Goal: Transaction & Acquisition: Obtain resource

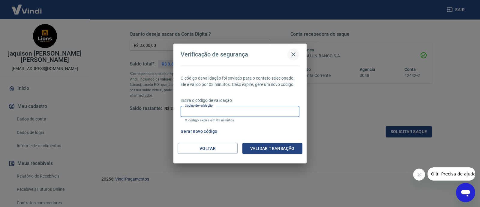
click at [293, 55] on icon "button" at bounding box center [293, 54] width 7 height 7
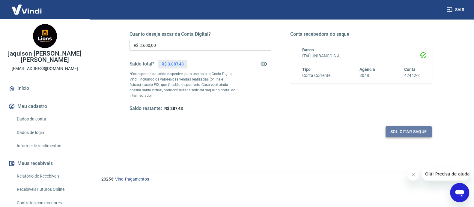
click at [412, 132] on button "Solicitar saque" at bounding box center [409, 131] width 46 height 11
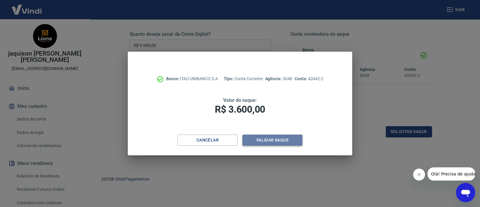
click at [267, 136] on button "Validar saque" at bounding box center [272, 139] width 60 height 11
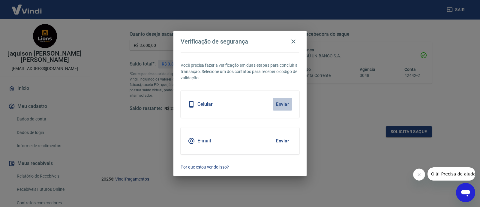
click at [288, 100] on button "Enviar" at bounding box center [283, 104] width 20 height 13
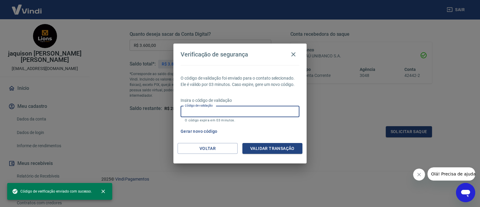
click at [245, 113] on input "Código de validação" at bounding box center [240, 111] width 119 height 11
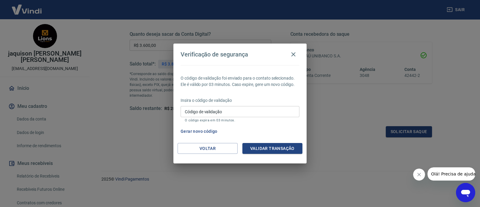
click at [256, 118] on p "O código expira em 03 minutos." at bounding box center [240, 120] width 110 height 4
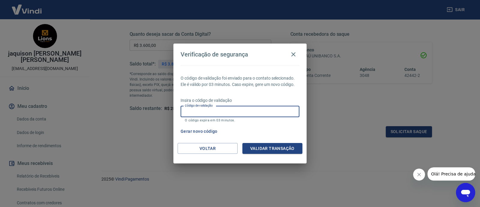
click at [255, 114] on input "Código de validação" at bounding box center [240, 111] width 119 height 11
click at [206, 151] on button "Voltar" at bounding box center [208, 148] width 60 height 11
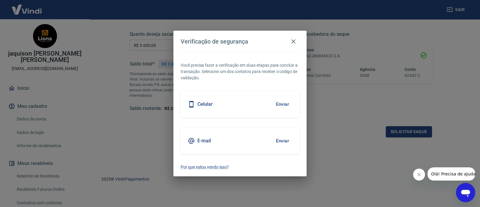
click at [294, 34] on h2 "Verificação de segurança" at bounding box center [239, 42] width 133 height 22
click at [294, 35] on button "button" at bounding box center [294, 41] width 12 height 12
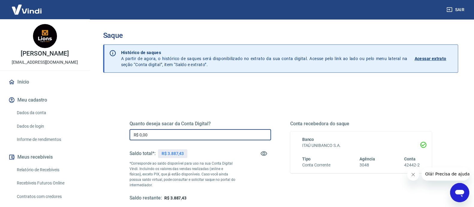
drag, startPoint x: 161, startPoint y: 139, endPoint x: 58, endPoint y: 128, distance: 103.5
click at [58, 128] on div "Sair jaquison [PERSON_NAME] [EMAIL_ADDRESS][DOMAIN_NAME] Início Meu cadastro Da…" at bounding box center [237, 103] width 474 height 207
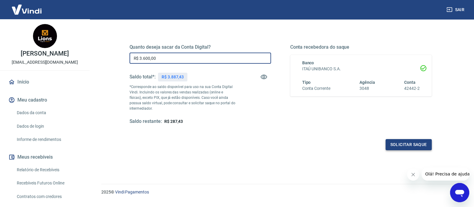
type input "R$ 3.600,00"
click at [417, 143] on button "Solicitar saque" at bounding box center [409, 144] width 46 height 11
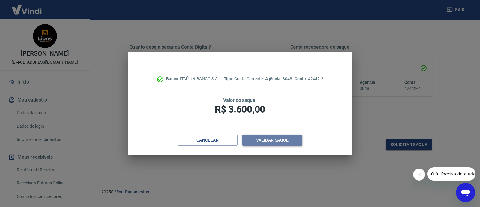
click at [281, 139] on button "Validar saque" at bounding box center [272, 139] width 60 height 11
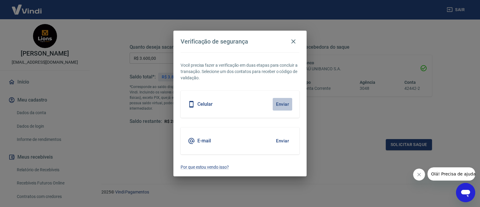
click at [284, 103] on button "Enviar" at bounding box center [283, 104] width 20 height 13
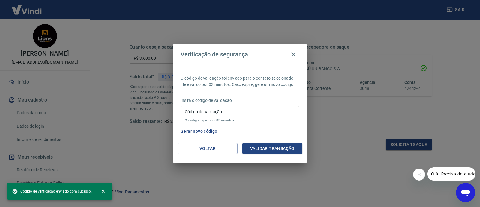
click at [257, 114] on input "Código de validação" at bounding box center [240, 111] width 119 height 11
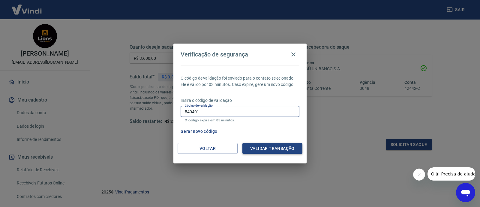
type input "540401"
click at [295, 148] on button "Validar transação" at bounding box center [272, 148] width 60 height 11
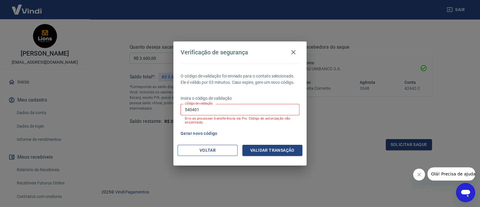
click at [216, 147] on button "Voltar" at bounding box center [208, 150] width 60 height 11
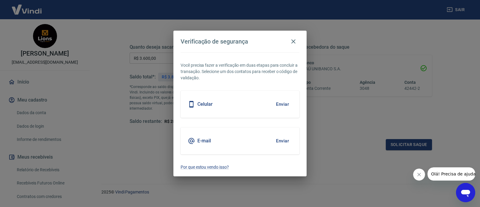
click at [280, 104] on button "Enviar" at bounding box center [283, 104] width 20 height 13
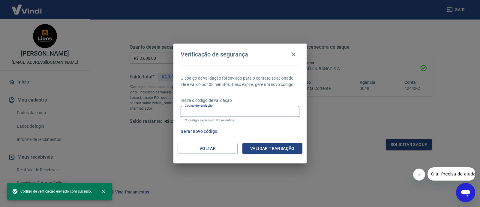
click at [281, 113] on input "Código de validação" at bounding box center [240, 111] width 119 height 11
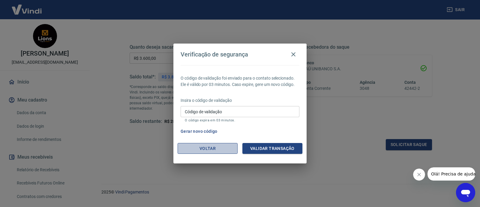
click at [207, 147] on button "Voltar" at bounding box center [208, 148] width 60 height 11
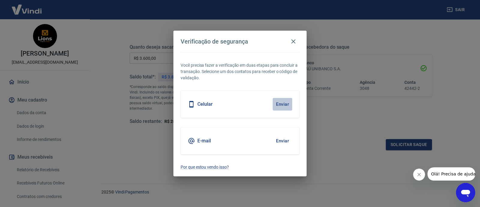
click at [287, 102] on button "Enviar" at bounding box center [283, 104] width 20 height 13
click at [286, 101] on button "Enviar" at bounding box center [283, 104] width 20 height 13
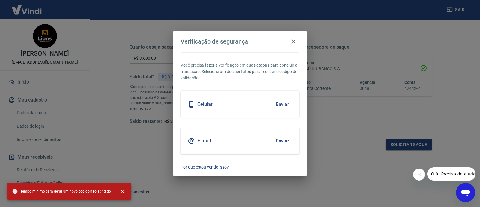
click at [286, 104] on button "Enviar" at bounding box center [283, 104] width 20 height 13
click at [294, 40] on icon "button" at bounding box center [293, 41] width 7 height 7
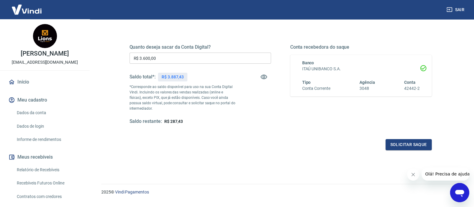
click at [25, 83] on link "Início" at bounding box center [44, 81] width 75 height 13
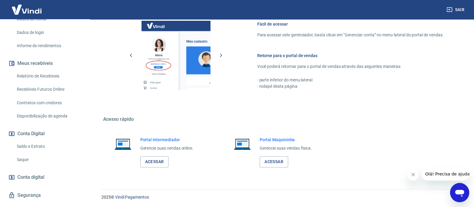
scroll to position [106, 0]
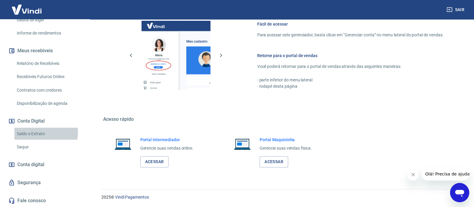
click at [42, 132] on link "Saldo e Extrato" at bounding box center [48, 134] width 68 height 12
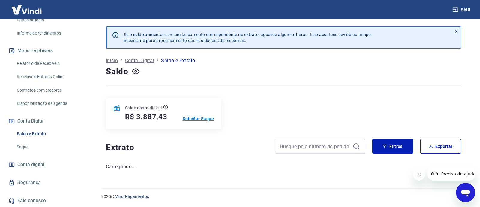
click at [196, 119] on p "Solicitar Saque" at bounding box center [198, 119] width 31 height 6
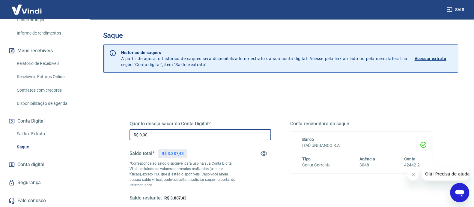
drag, startPoint x: 170, startPoint y: 137, endPoint x: 20, endPoint y: 142, distance: 151.0
click at [20, 142] on div "Sair jaquison ferreira de souza jaquison@lionsdistribuidora.com.br Início Meu c…" at bounding box center [237, 103] width 474 height 207
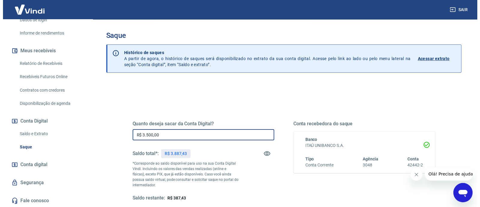
scroll to position [70, 0]
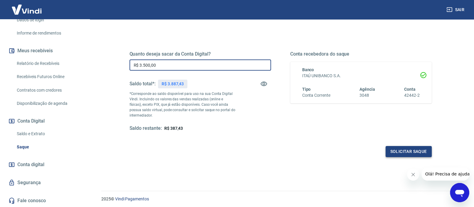
type input "R$ 3.500,00"
click at [402, 155] on button "Solicitar saque" at bounding box center [409, 151] width 46 height 11
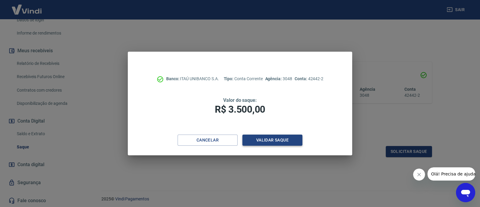
click at [271, 143] on button "Validar saque" at bounding box center [272, 139] width 60 height 11
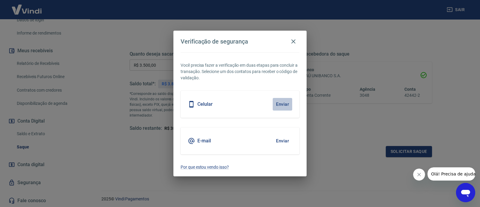
click at [285, 110] on button "Enviar" at bounding box center [283, 104] width 20 height 13
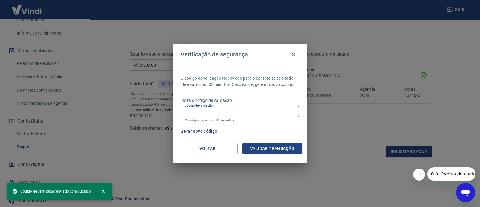
click at [285, 109] on input "Código de validação" at bounding box center [240, 111] width 119 height 11
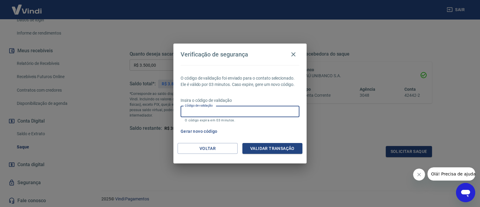
drag, startPoint x: 285, startPoint y: 109, endPoint x: 234, endPoint y: 113, distance: 51.2
click at [234, 113] on input "Código de validação" at bounding box center [240, 111] width 119 height 11
click at [234, 114] on input "Código de validação" at bounding box center [240, 111] width 119 height 11
click at [246, 101] on p "Insira o código de validação" at bounding box center [240, 100] width 119 height 6
click at [248, 114] on input "Código de validação" at bounding box center [240, 111] width 119 height 11
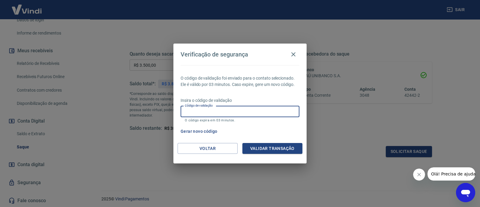
click at [248, 112] on input "Código de validação" at bounding box center [240, 111] width 119 height 11
click at [192, 148] on button "Voltar" at bounding box center [208, 148] width 60 height 11
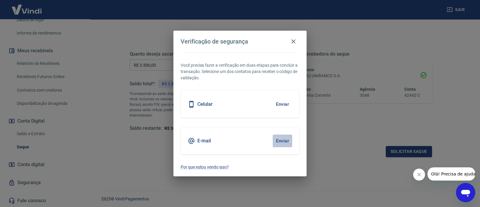
click at [279, 138] on button "Enviar" at bounding box center [283, 140] width 20 height 13
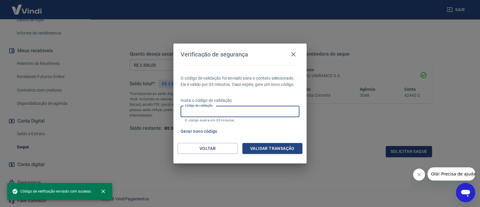
click at [235, 113] on input "Código de validação" at bounding box center [240, 111] width 119 height 11
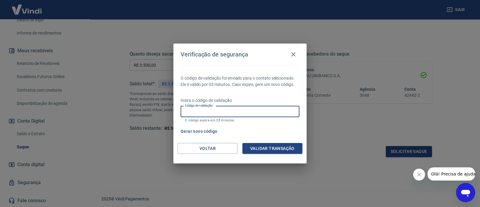
click at [235, 113] on input "Código de validação" at bounding box center [240, 111] width 119 height 11
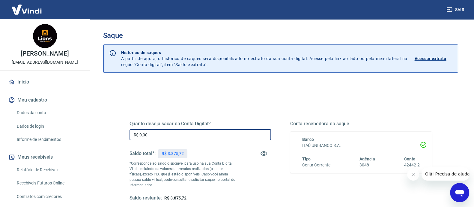
drag, startPoint x: 160, startPoint y: 136, endPoint x: 64, endPoint y: 144, distance: 96.7
click at [64, 144] on div "Sair jaquison [PERSON_NAME] [EMAIL_ADDRESS][DOMAIN_NAME] Início Meu cadastro Da…" at bounding box center [237, 103] width 474 height 207
drag, startPoint x: 177, startPoint y: 138, endPoint x: 1, endPoint y: 147, distance: 176.1
click at [1, 147] on div "Sair jaquison [PERSON_NAME] [EMAIL_ADDRESS][DOMAIN_NAME] Início Meu cadastro Da…" at bounding box center [237, 103] width 474 height 207
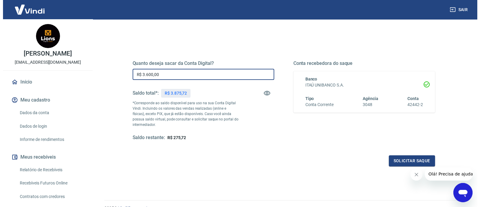
scroll to position [84, 0]
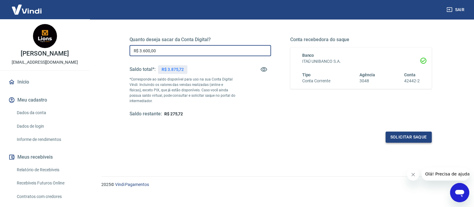
type input "R$ 3.600,00"
click at [403, 135] on button "Solicitar saque" at bounding box center [409, 136] width 46 height 11
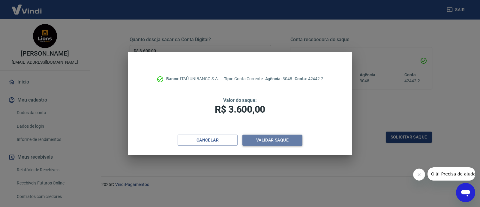
click at [269, 134] on button "Validar saque" at bounding box center [272, 139] width 60 height 11
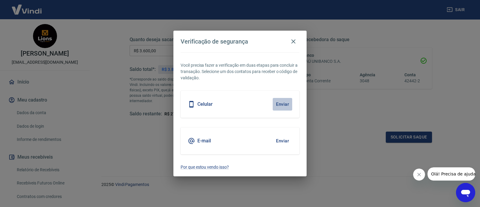
click at [283, 102] on button "Enviar" at bounding box center [283, 104] width 20 height 13
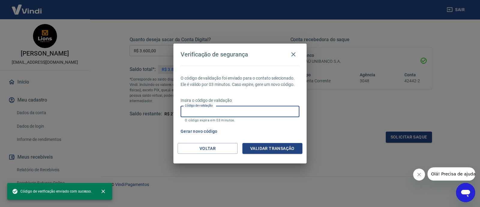
click at [279, 115] on input "Código de validação" at bounding box center [240, 111] width 119 height 11
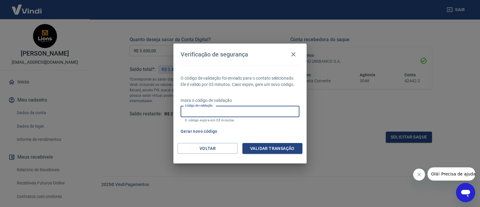
click at [457, 192] on div "Abrir janela de mensagens" at bounding box center [466, 192] width 18 height 18
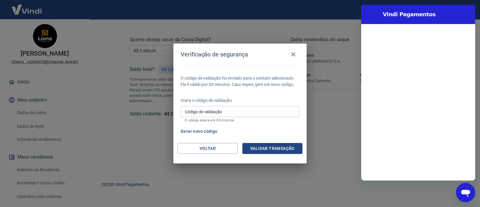
scroll to position [0, 0]
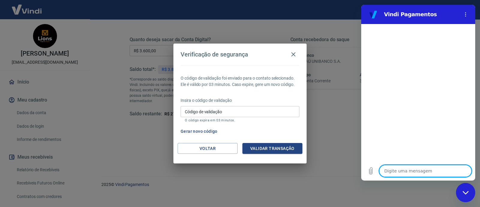
type textarea "o"
type textarea "x"
type textarea "ol"
type textarea "x"
type textarea "ola"
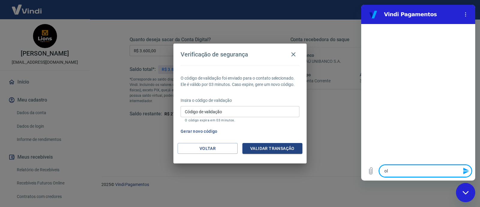
type textarea "x"
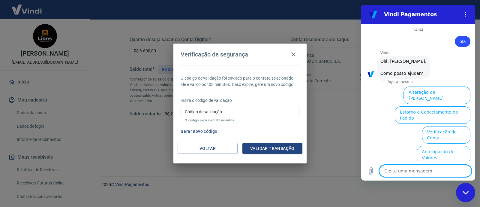
scroll to position [48, 0]
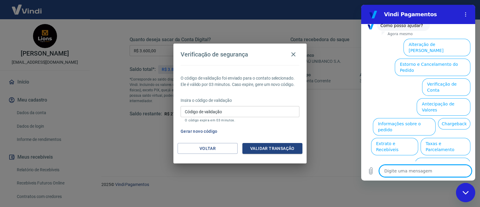
click at [412, 165] on textarea at bounding box center [425, 171] width 92 height 12
type textarea "f"
type textarea "x"
type textarea "fa"
type textarea "x"
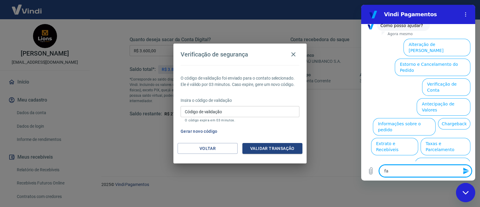
type textarea "fal"
type textarea "x"
type textarea "fala"
type textarea "x"
type textarea "falar"
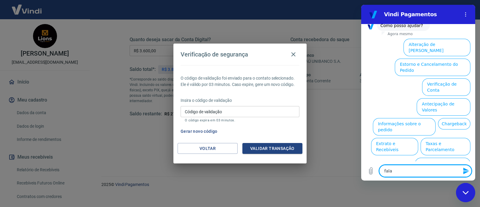
type textarea "x"
type textarea "falar"
type textarea "x"
type textarea "falar c"
type textarea "x"
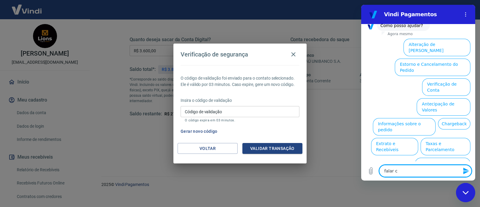
type textarea "falar co"
type textarea "x"
type textarea "falar com"
type textarea "x"
type textarea "falar com"
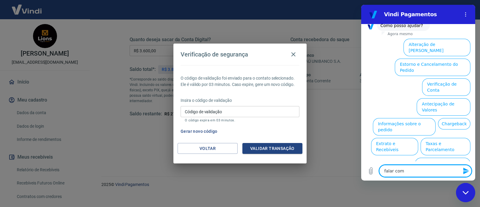
type textarea "x"
type textarea "falar com t"
type textarea "x"
type textarea "falar com te"
type textarea "x"
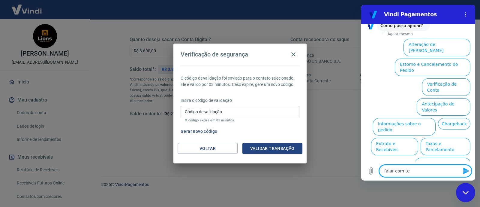
type textarea "falar com t"
type textarea "x"
type textarea "falar com"
type textarea "x"
type textarea "falar com a"
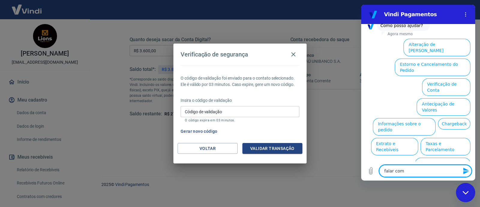
type textarea "x"
type textarea "falar com at"
type textarea "x"
type textarea "falar com ate"
type textarea "x"
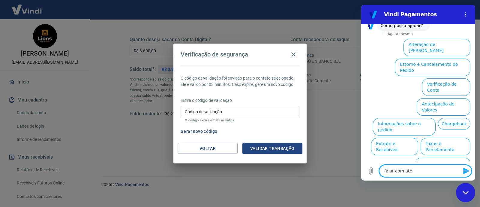
type textarea "falar com [GEOGRAPHIC_DATA]"
type textarea "x"
type textarea "falar com atend"
type textarea "x"
type textarea "falar com atende"
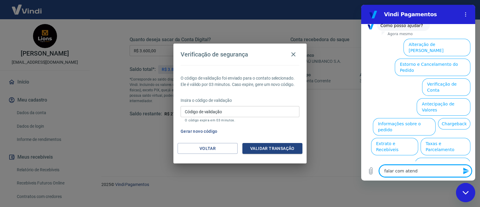
type textarea "x"
type textarea "falar com atenden"
type textarea "x"
type textarea "falar com atendent"
type textarea "x"
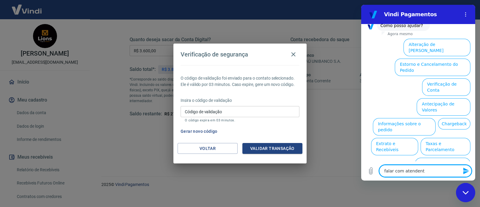
type textarea "falar com atendente"
type textarea "x"
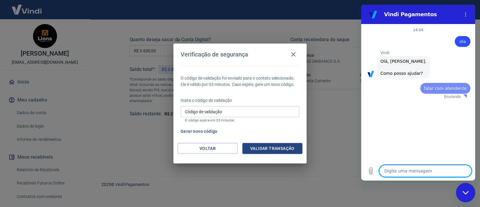
scroll to position [0, 0]
type textarea "x"
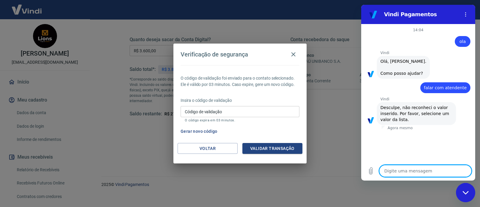
type textarea "f"
type textarea "x"
type textarea "fa"
type textarea "x"
type textarea "fal"
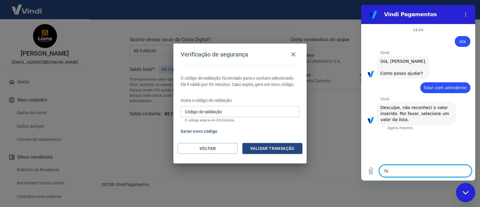
type textarea "x"
type textarea "fala"
type textarea "x"
type textarea "falar"
type textarea "x"
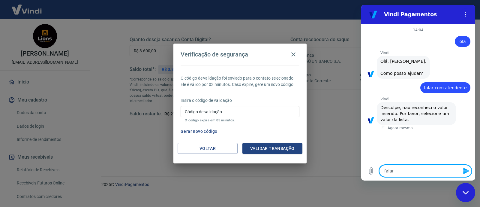
type textarea "falar"
type textarea "x"
type textarea "falar c"
type textarea "x"
type textarea "falar co"
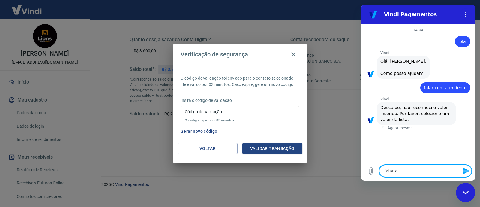
type textarea "x"
type textarea "falar com"
type textarea "x"
type textarea "falar com"
type textarea "x"
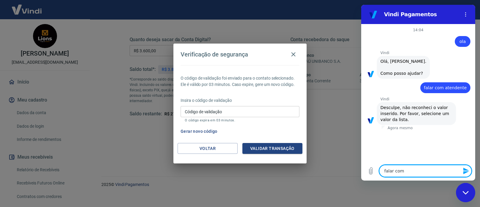
type textarea "falar com a"
type textarea "x"
type textarea "falar com at"
type textarea "x"
type textarea "falar com ate"
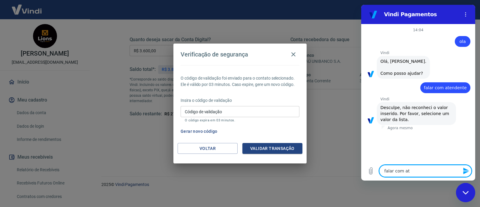
type textarea "x"
type textarea "falar com [GEOGRAPHIC_DATA]"
type textarea "x"
type textarea "falar com atend"
type textarea "x"
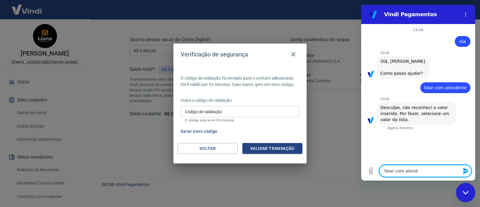
type textarea "falar com atende"
type textarea "x"
type textarea "falar com atenden"
type textarea "x"
type textarea "falar com atendent"
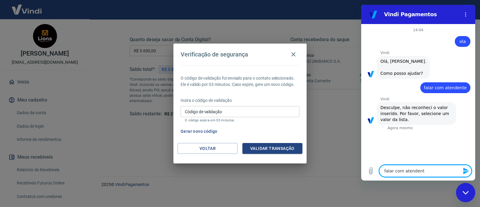
type textarea "x"
type textarea "falar com atendente"
type textarea "x"
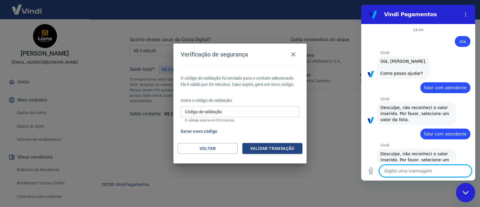
scroll to position [17, 0]
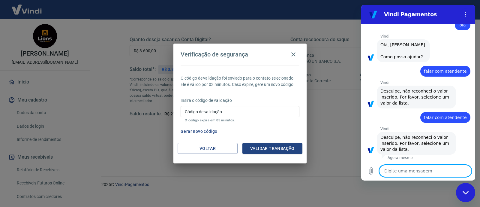
click at [413, 171] on textarea at bounding box center [425, 171] width 92 height 12
type textarea "o"
type textarea "x"
type textarea "ou"
type textarea "x"
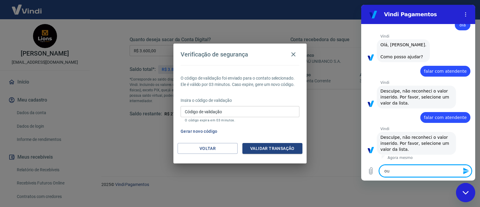
type textarea "out"
type textarea "x"
type textarea "outr"
type textarea "x"
type textarea "outro"
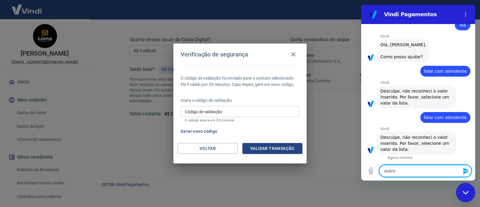
type textarea "x"
type textarea "outros"
type textarea "x"
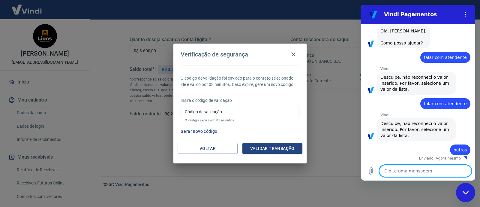
type textarea "x"
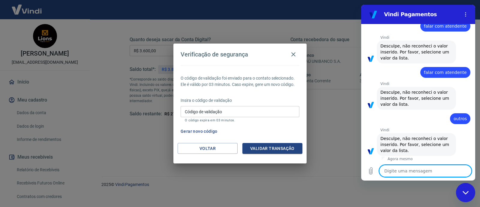
scroll to position [63, 0]
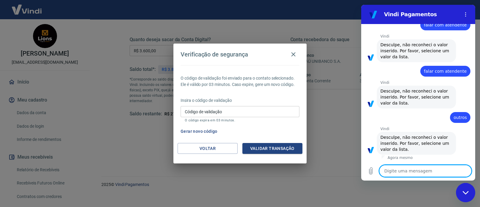
type textarea "v"
type textarea "x"
type textarea "vo"
type textarea "x"
type textarea "vol"
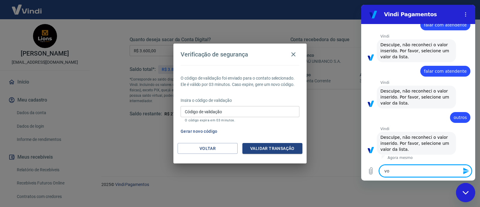
type textarea "x"
type textarea "volt"
type textarea "x"
type textarea "volta"
type textarea "x"
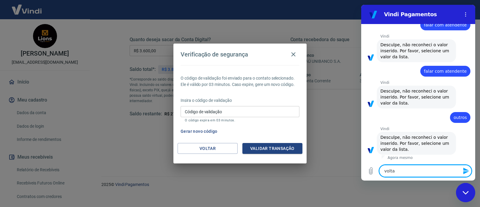
type textarea "voltar"
type textarea "x"
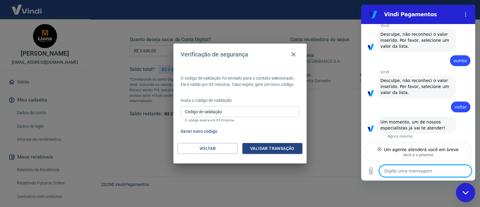
scroll to position [119, 0]
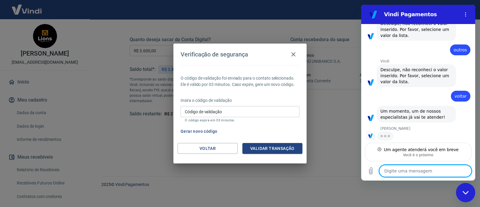
type textarea "x"
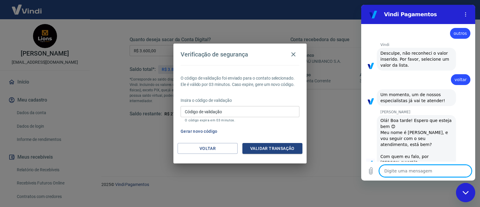
scroll to position [148, 0]
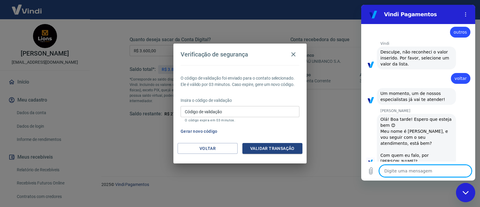
click at [408, 170] on textarea at bounding box center [425, 171] width 92 height 12
type textarea "K"
type textarea "x"
type textarea "J"
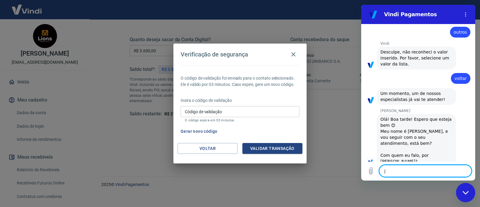
type textarea "x"
type textarea "[PERSON_NAME]"
type textarea "x"
type textarea "Jaq"
type textarea "x"
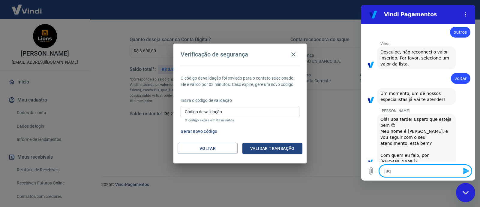
type textarea "Jaqu"
type textarea "x"
type textarea "Jaqui"
type textarea "x"
type textarea "Jaquis"
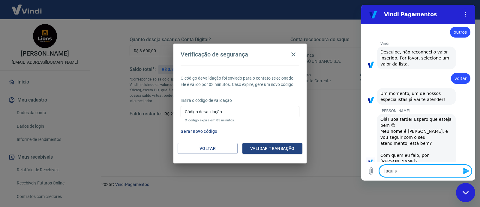
type textarea "x"
type textarea "Jaquiso"
type textarea "x"
type textarea "Jaquison"
type textarea "x"
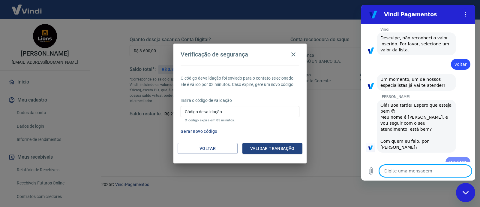
type textarea "x"
type textarea "E"
type textarea "x"
type textarea "Et"
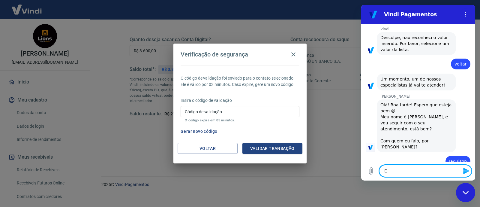
type textarea "x"
type textarea "E"
type textarea "x"
type textarea "Es"
type textarea "x"
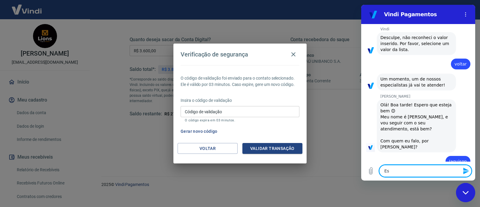
type textarea "Est"
type textarea "x"
type textarea "Esto"
type textarea "x"
type textarea "Estou"
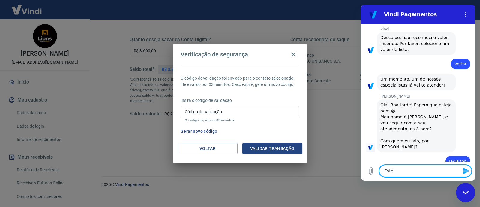
type textarea "x"
type textarea "Estou"
type textarea "x"
type textarea "Estou t"
type textarea "x"
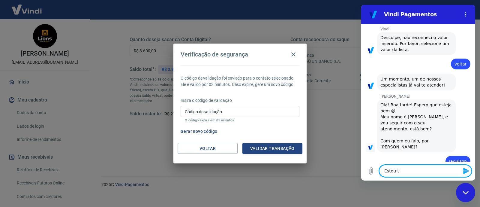
type textarea "Estou te"
type textarea "x"
type textarea "Estou ten"
type textarea "x"
type textarea "Estou tent"
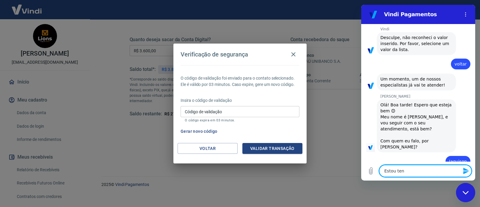
type textarea "x"
type textarea "Estou tenta"
type textarea "x"
type textarea "Estou tentan"
type textarea "x"
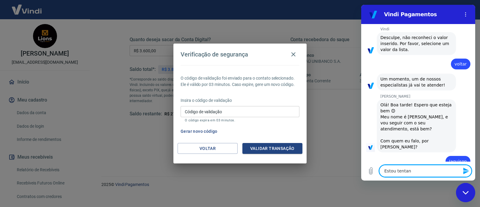
type textarea "Estou tentand"
type textarea "x"
type textarea "Estou tentando"
type textarea "x"
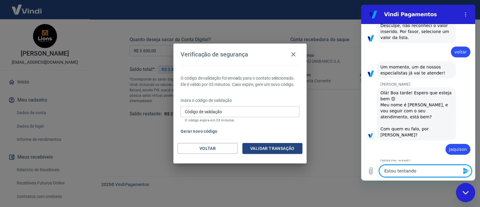
type textarea "Estou tentando"
type textarea "x"
type textarea "Estou tentando f"
type textarea "x"
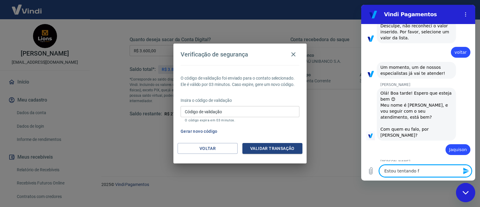
type textarea "Estou tentando fa"
type textarea "x"
type textarea "Estou tentando faz"
type textarea "x"
type textarea "Estou tentando fazr"
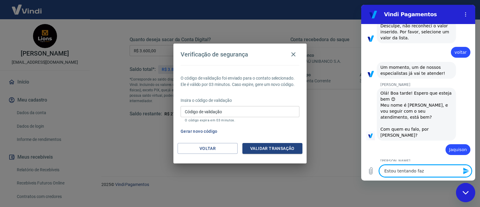
type textarea "x"
type textarea "Estou tentando faz"
type textarea "x"
type textarea "Estou tentando faze"
type textarea "x"
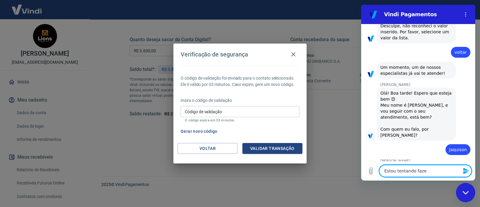
type textarea "Estou tentando fazer"
type textarea "x"
type textarea "Estou tentando fazer"
type textarea "x"
type textarea "Estou tentando fazer s"
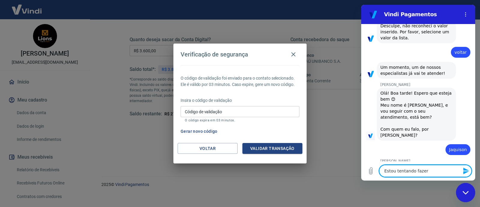
type textarea "x"
type textarea "Estou tentando fazer sa"
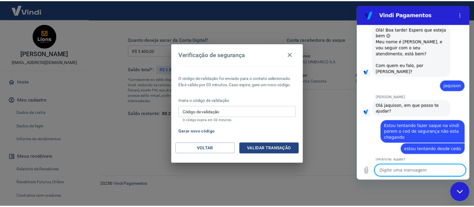
scroll to position [237, 0]
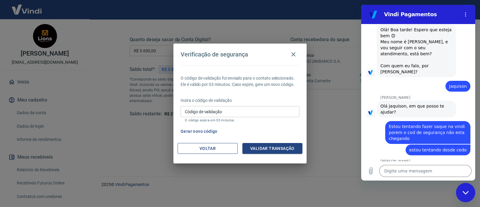
click at [223, 149] on button "Voltar" at bounding box center [208, 148] width 60 height 11
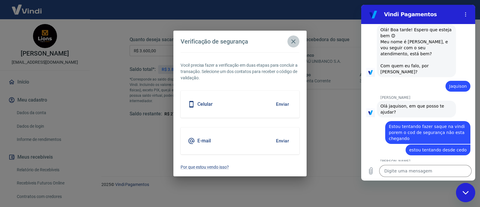
click at [292, 42] on icon "button" at bounding box center [293, 41] width 7 height 7
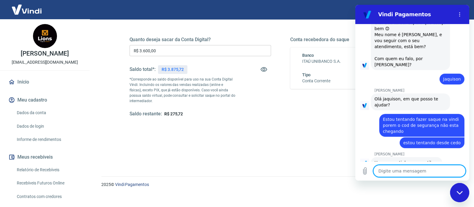
scroll to position [246, 0]
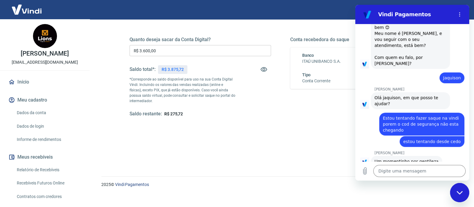
click at [460, 191] on icon "Fechar janela de mensagens" at bounding box center [460, 193] width 6 height 4
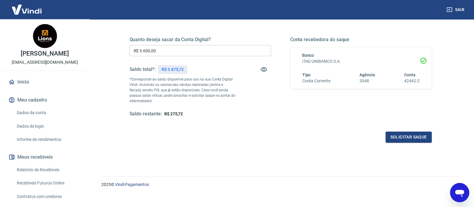
click at [461, 189] on icon "Abrir janela de mensagens" at bounding box center [460, 192] width 11 height 11
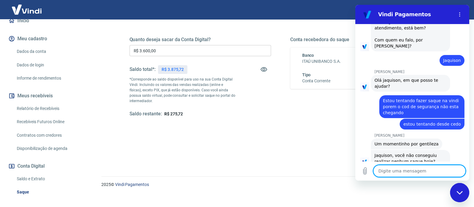
scroll to position [80, 0]
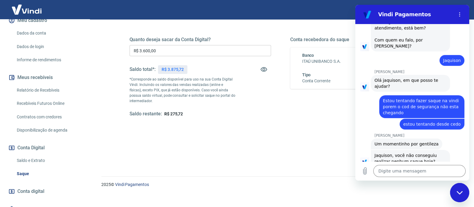
click at [42, 160] on link "Saldo e Extrato" at bounding box center [48, 160] width 68 height 12
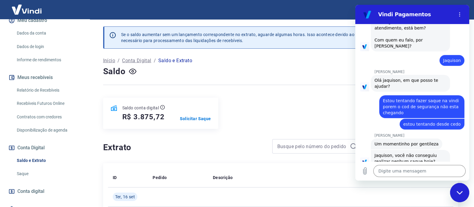
scroll to position [95, 0]
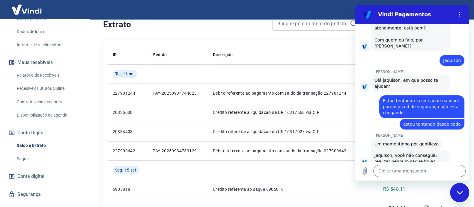
scroll to position [121, 0]
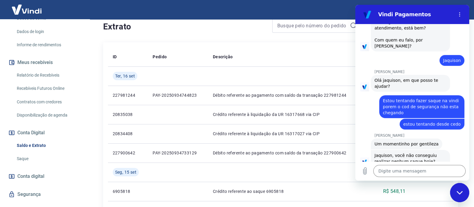
click at [465, 196] on div "Fechar janela de mensagens" at bounding box center [460, 192] width 18 height 18
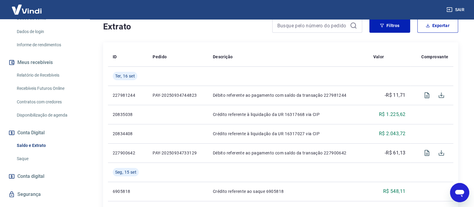
click at [465, 196] on icon "Abrir janela de mensagens" at bounding box center [460, 192] width 11 height 11
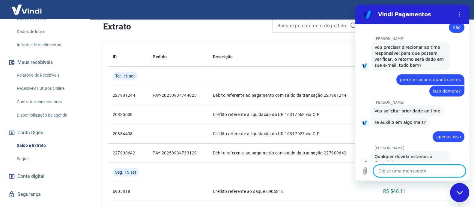
scroll to position [413, 0]
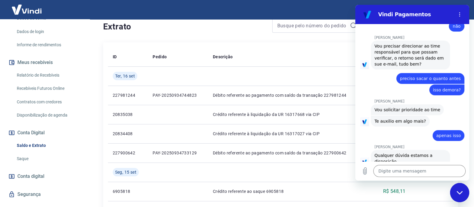
click at [44, 149] on link "Saldo e Extrato" at bounding box center [48, 145] width 68 height 12
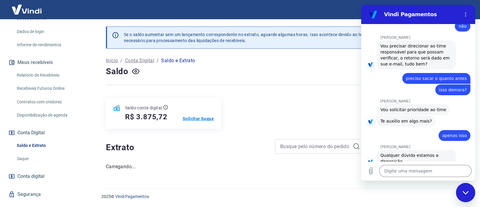
click at [210, 117] on p "Solicitar Saque" at bounding box center [198, 119] width 31 height 6
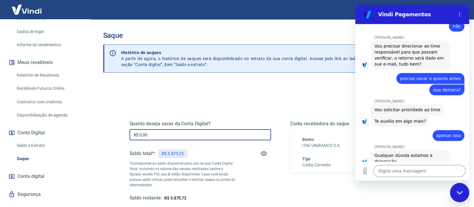
drag, startPoint x: 168, startPoint y: 134, endPoint x: 82, endPoint y: 140, distance: 86.6
click at [82, 140] on div "Sair jaquison [PERSON_NAME] [EMAIL_ADDRESS][DOMAIN_NAME] Início Meu cadastro Da…" at bounding box center [237, 103] width 474 height 207
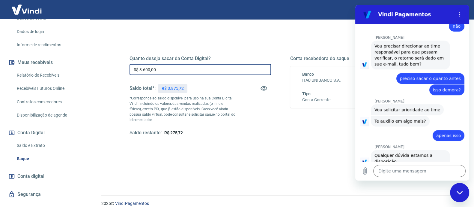
scroll to position [75, 0]
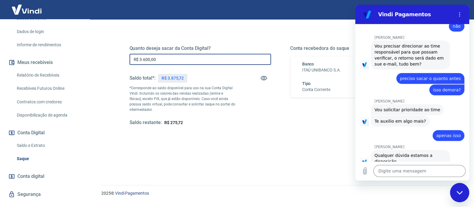
click at [458, 198] on div "Fechar janela de mensagens" at bounding box center [460, 192] width 18 height 18
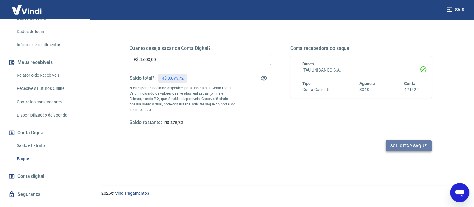
click at [397, 145] on button "Solicitar saque" at bounding box center [409, 145] width 46 height 11
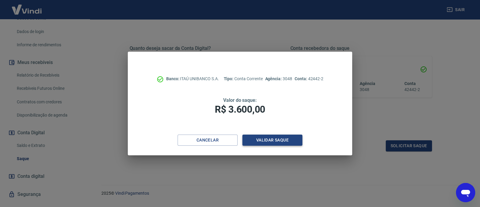
click at [282, 138] on button "Validar saque" at bounding box center [272, 139] width 60 height 11
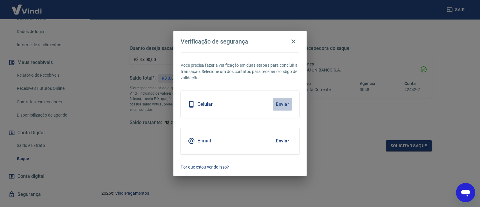
click at [279, 105] on button "Enviar" at bounding box center [283, 104] width 20 height 13
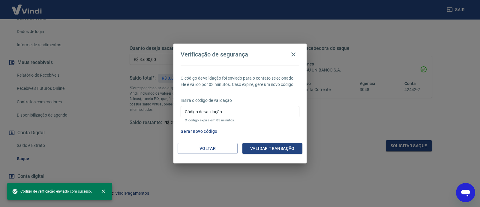
click at [259, 113] on input "Código de validação" at bounding box center [240, 111] width 119 height 11
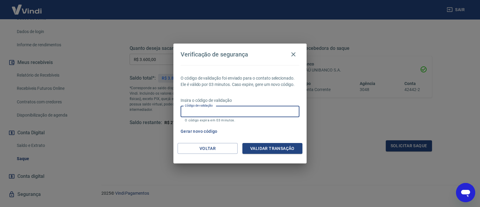
click at [259, 113] on input "Código de validação" at bounding box center [240, 111] width 119 height 11
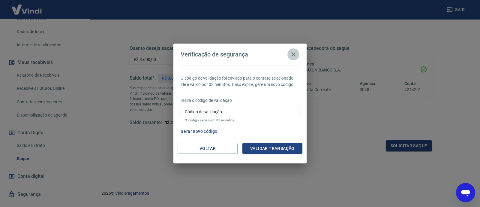
click at [293, 51] on icon "button" at bounding box center [293, 54] width 7 height 7
